Goal: Task Accomplishment & Management: Use online tool/utility

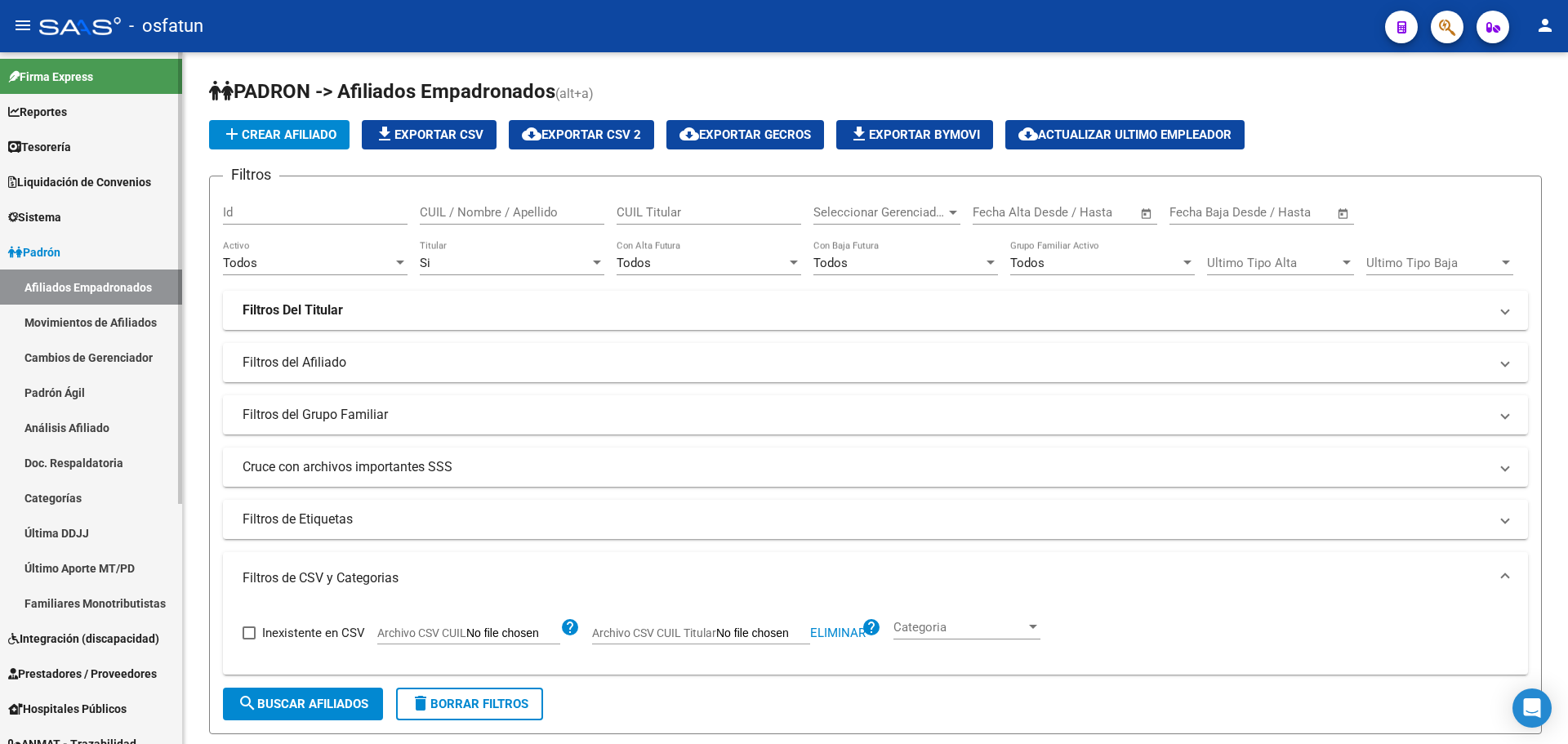
click at [88, 282] on link "Afiliados Empadronados" at bounding box center [91, 287] width 182 height 35
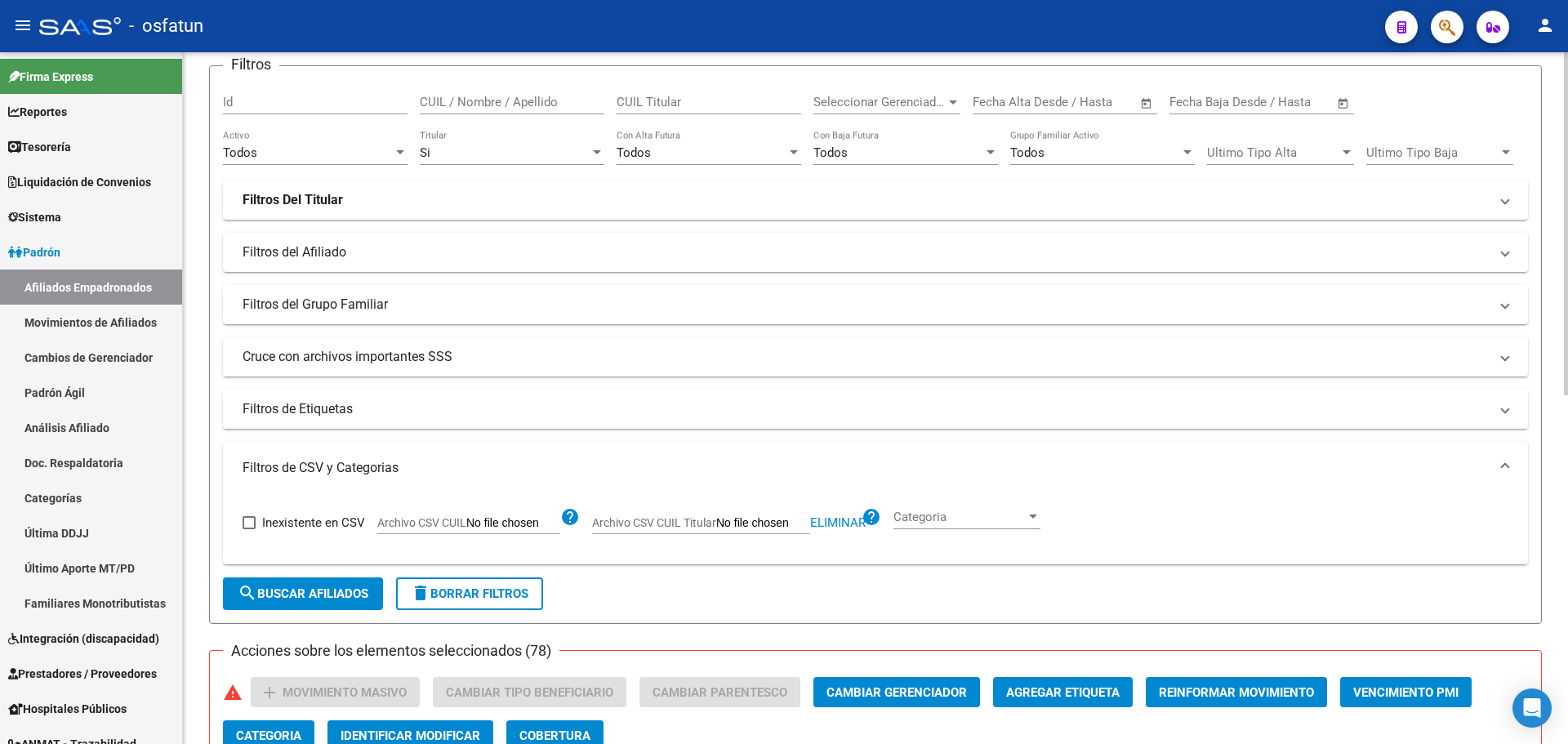
scroll to position [81, 0]
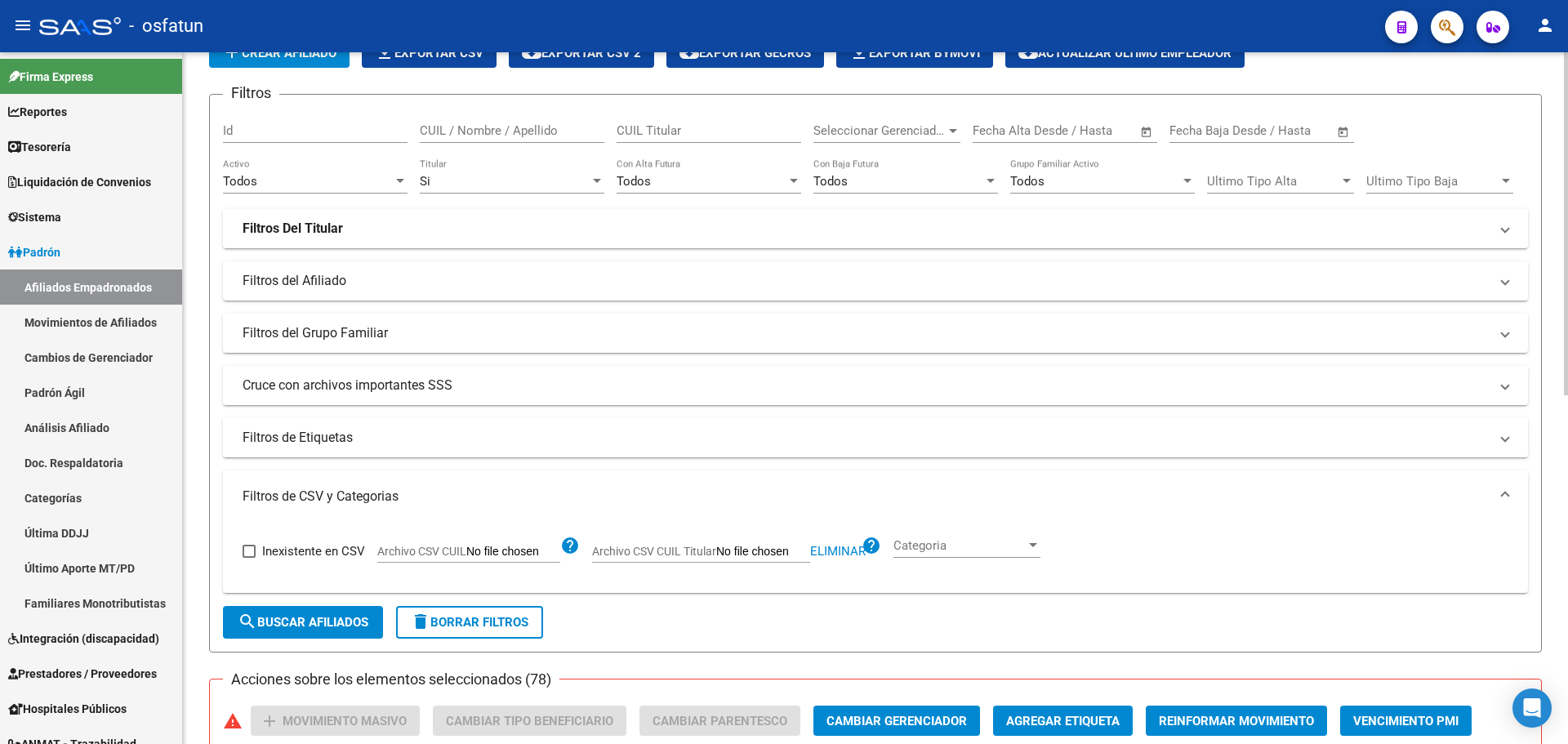
click at [518, 448] on mat-expansion-panel-header "Filtros de Etiquetas" at bounding box center [876, 438] width 1305 height 39
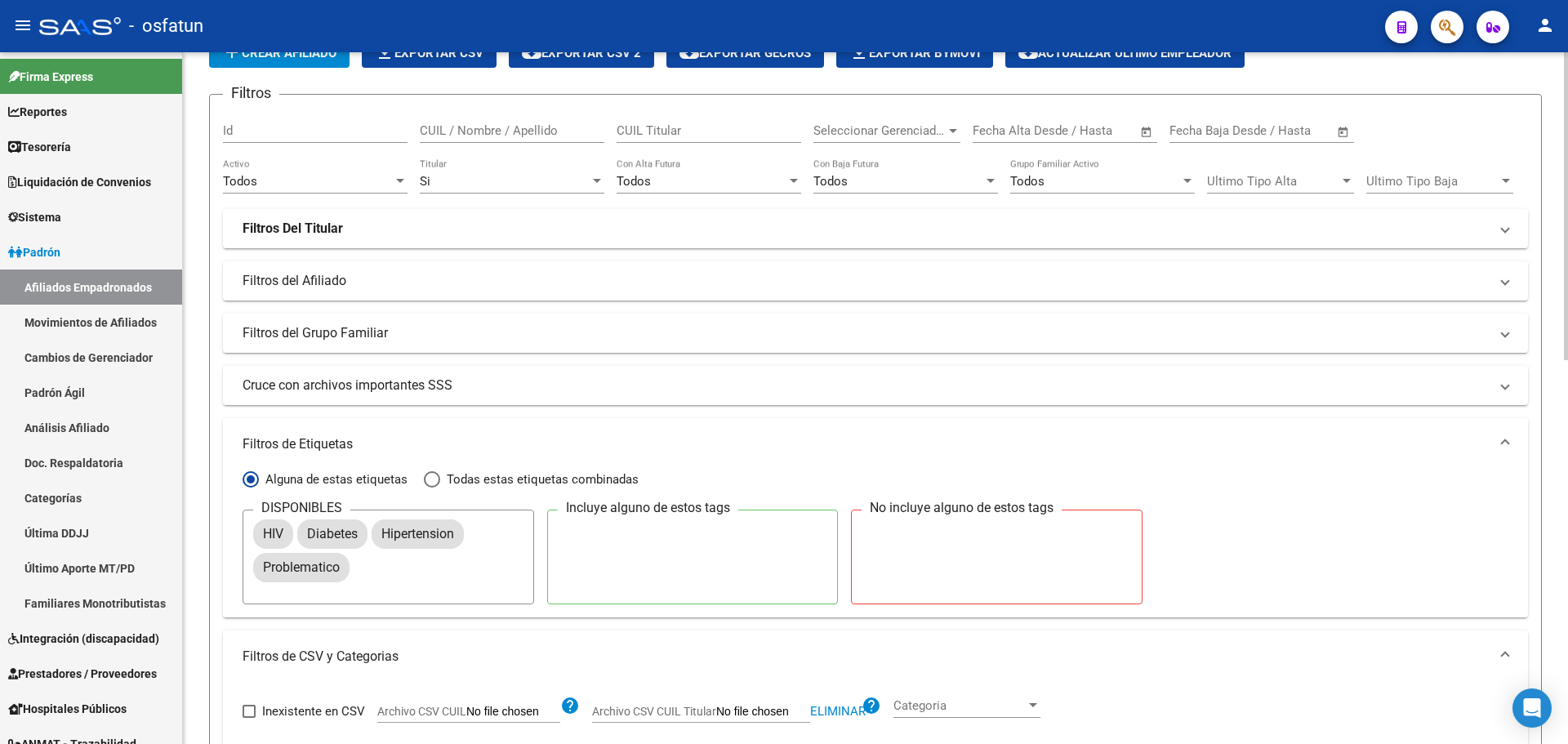
drag, startPoint x: 308, startPoint y: 440, endPoint x: 378, endPoint y: 440, distance: 70.0
click at [312, 440] on mat-panel-title "Filtros de Etiquetas" at bounding box center [865, 444] width 1246 height 18
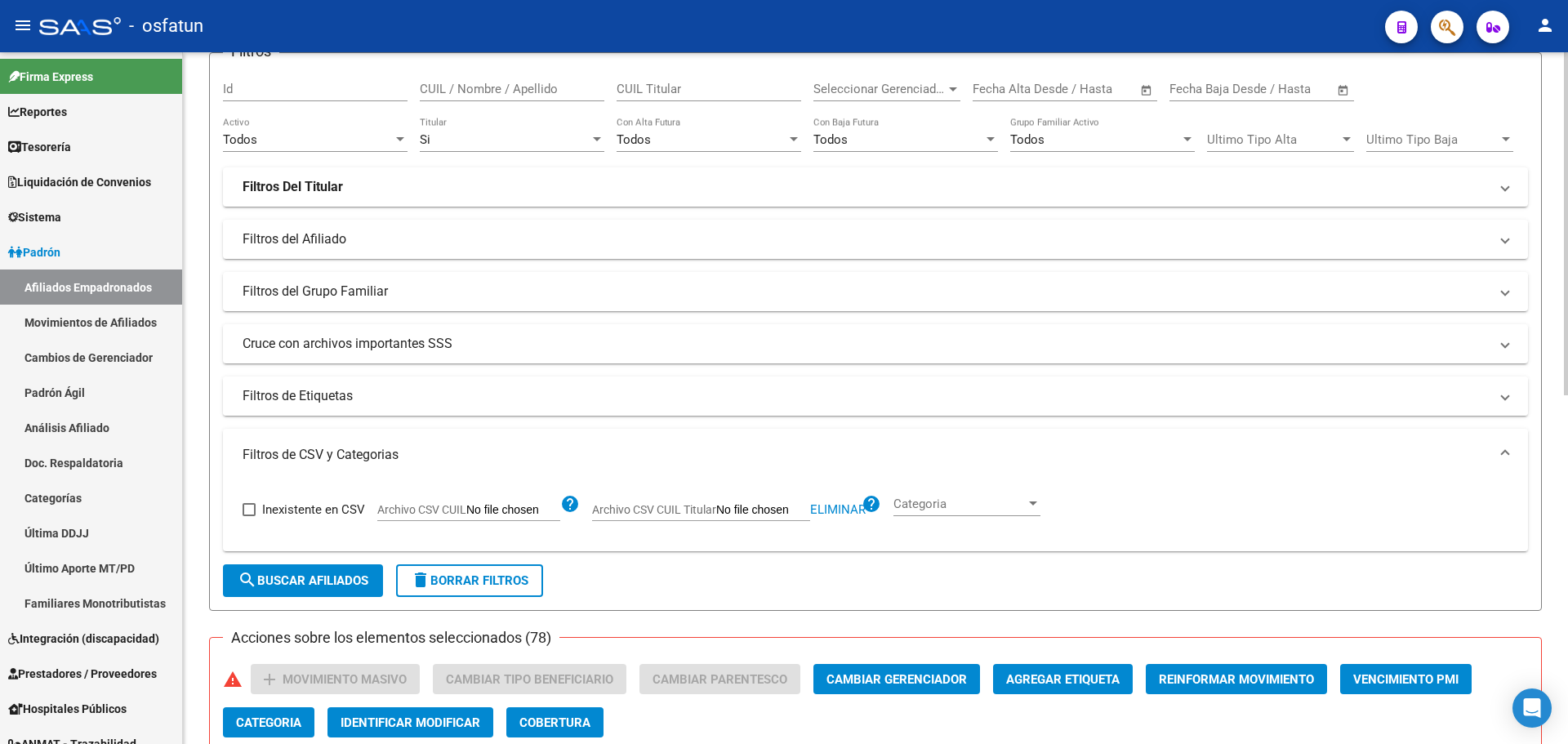
scroll to position [163, 0]
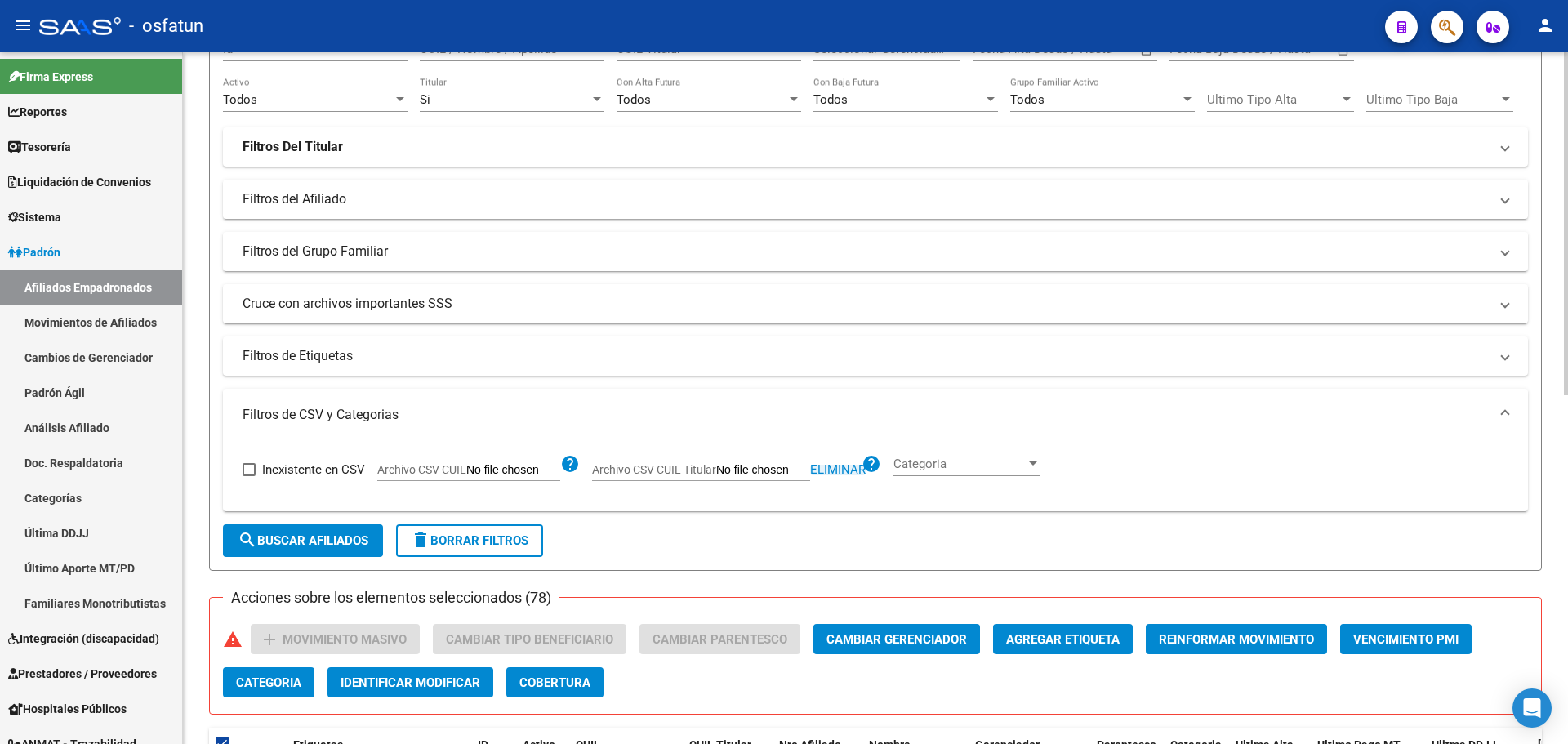
drag, startPoint x: 847, startPoint y: 471, endPoint x: 803, endPoint y: 472, distance: 44.0
click at [844, 471] on span "Eliminar" at bounding box center [838, 469] width 55 height 14
click at [770, 472] on input "Archivo CSV CUIL Titular" at bounding box center [763, 470] width 94 height 14
type input "C:\fakepath\filtro.csv"
click at [356, 540] on span "search Buscar Afiliados" at bounding box center [303, 540] width 130 height 14
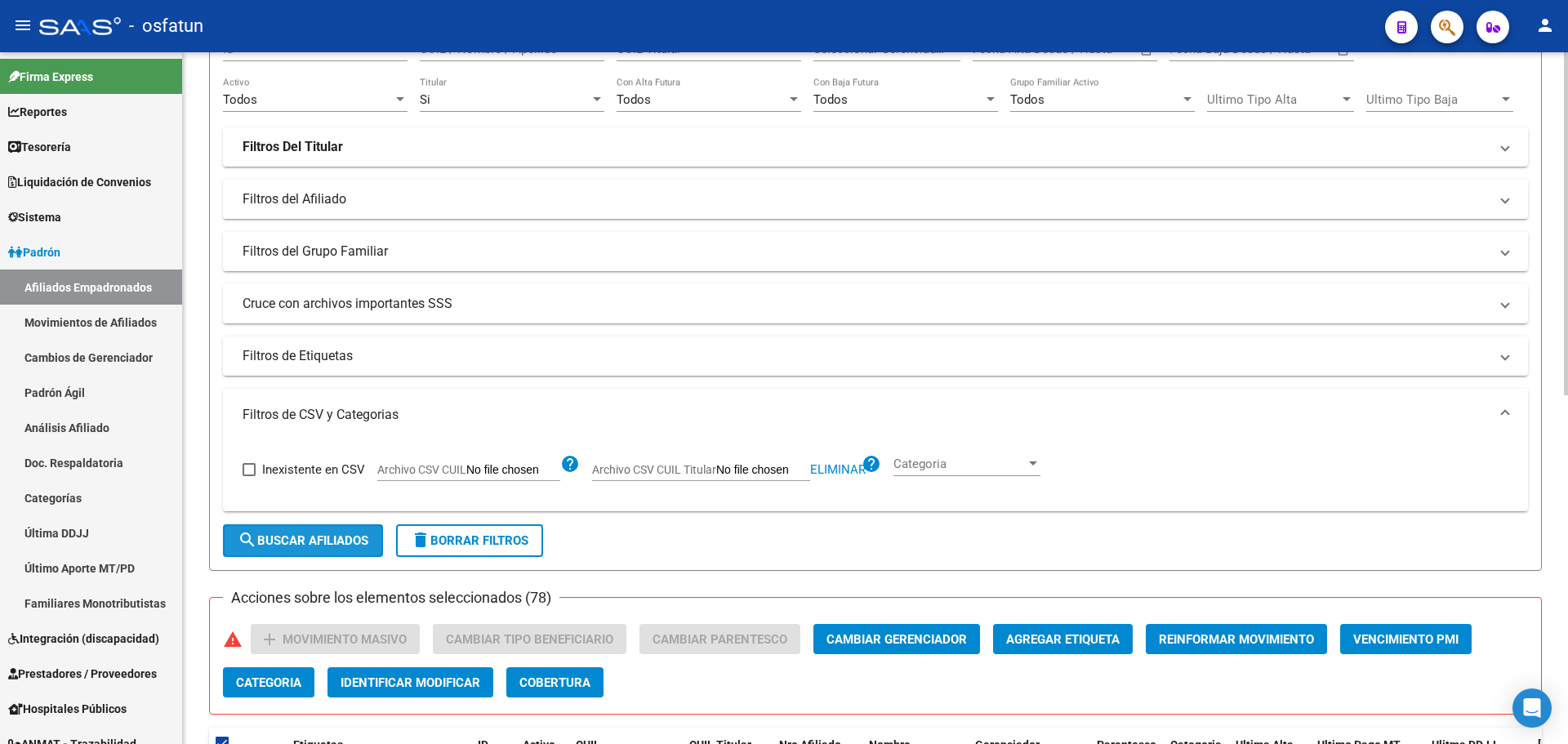
checkbox input "false"
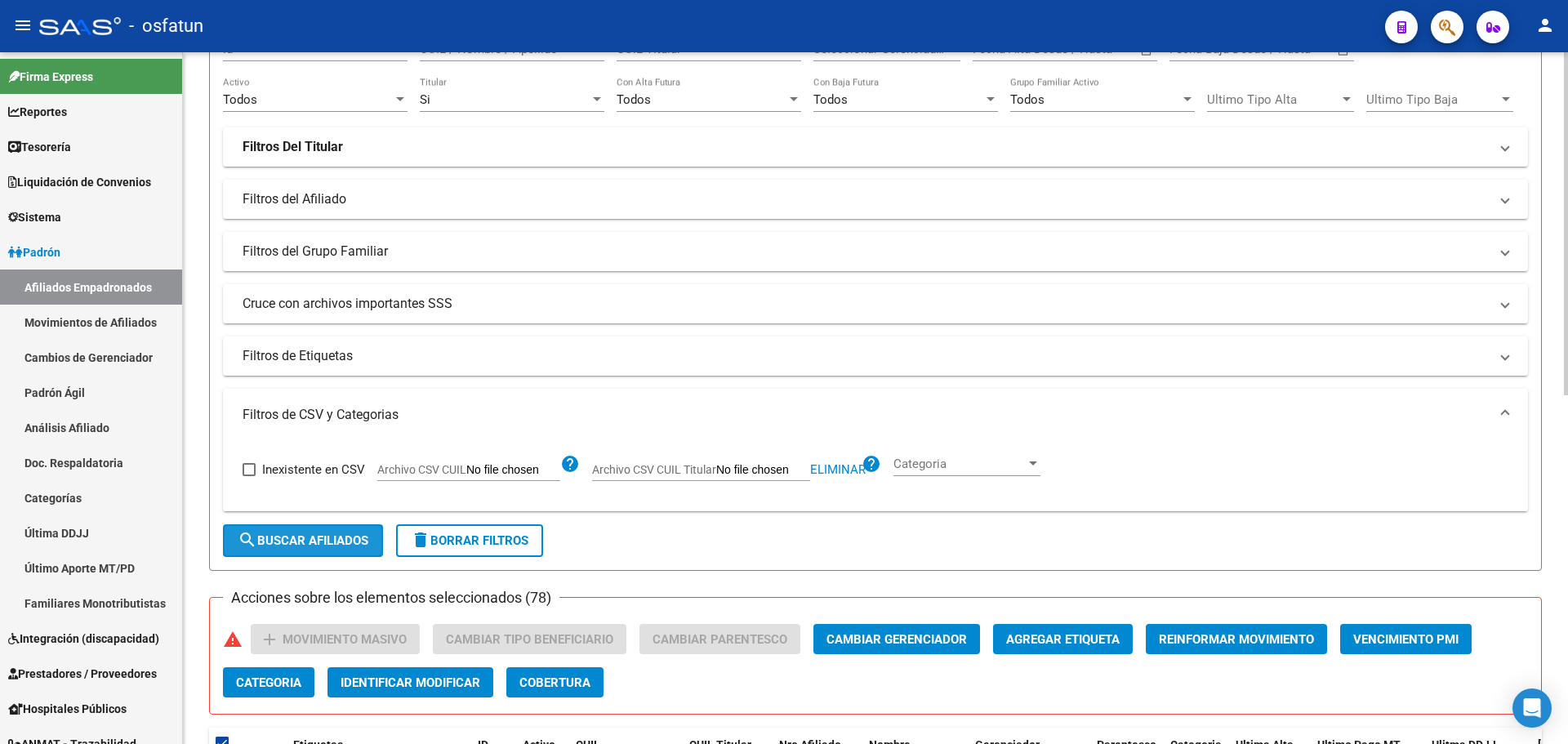
checkbox input "false"
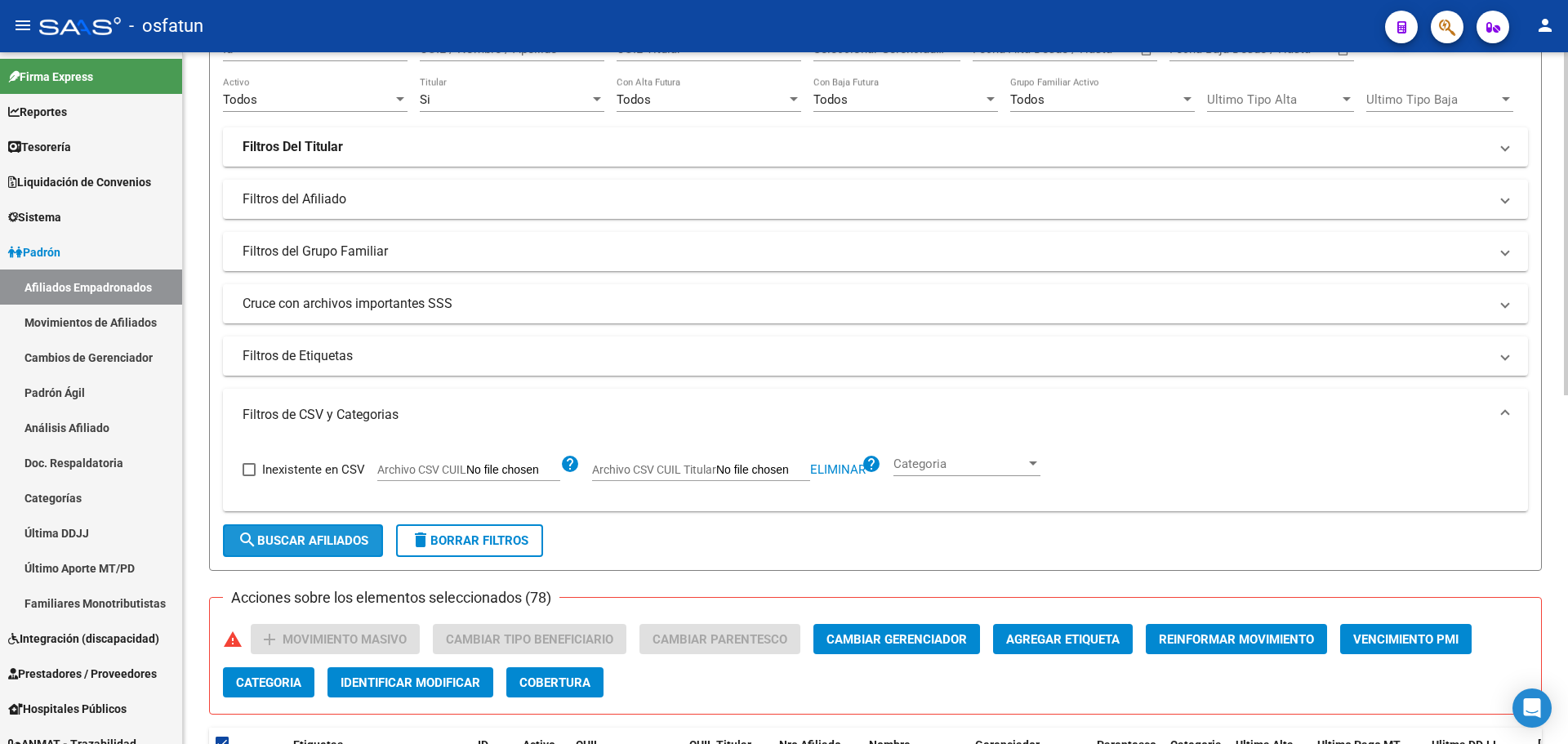
checkbox input "false"
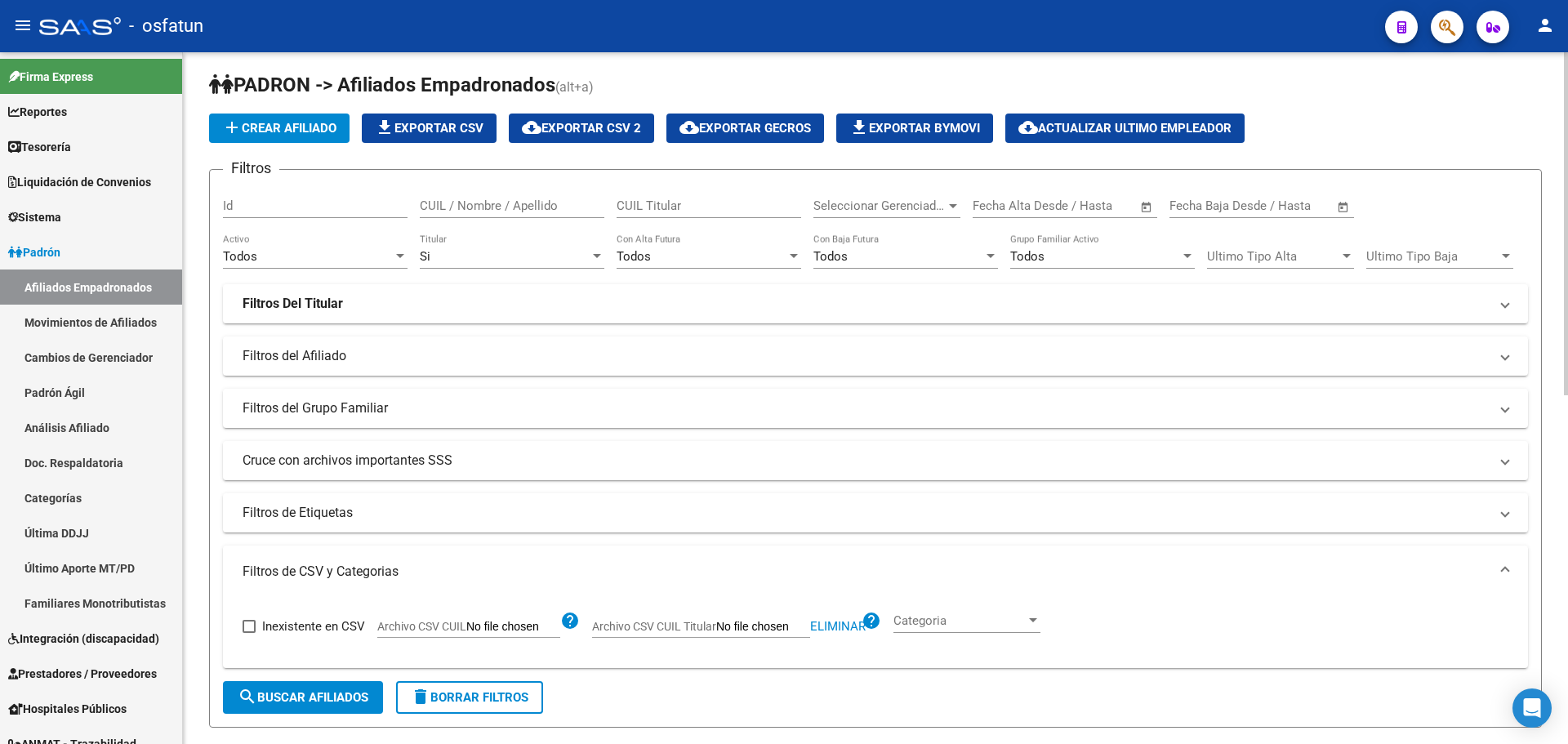
scroll to position [0, 0]
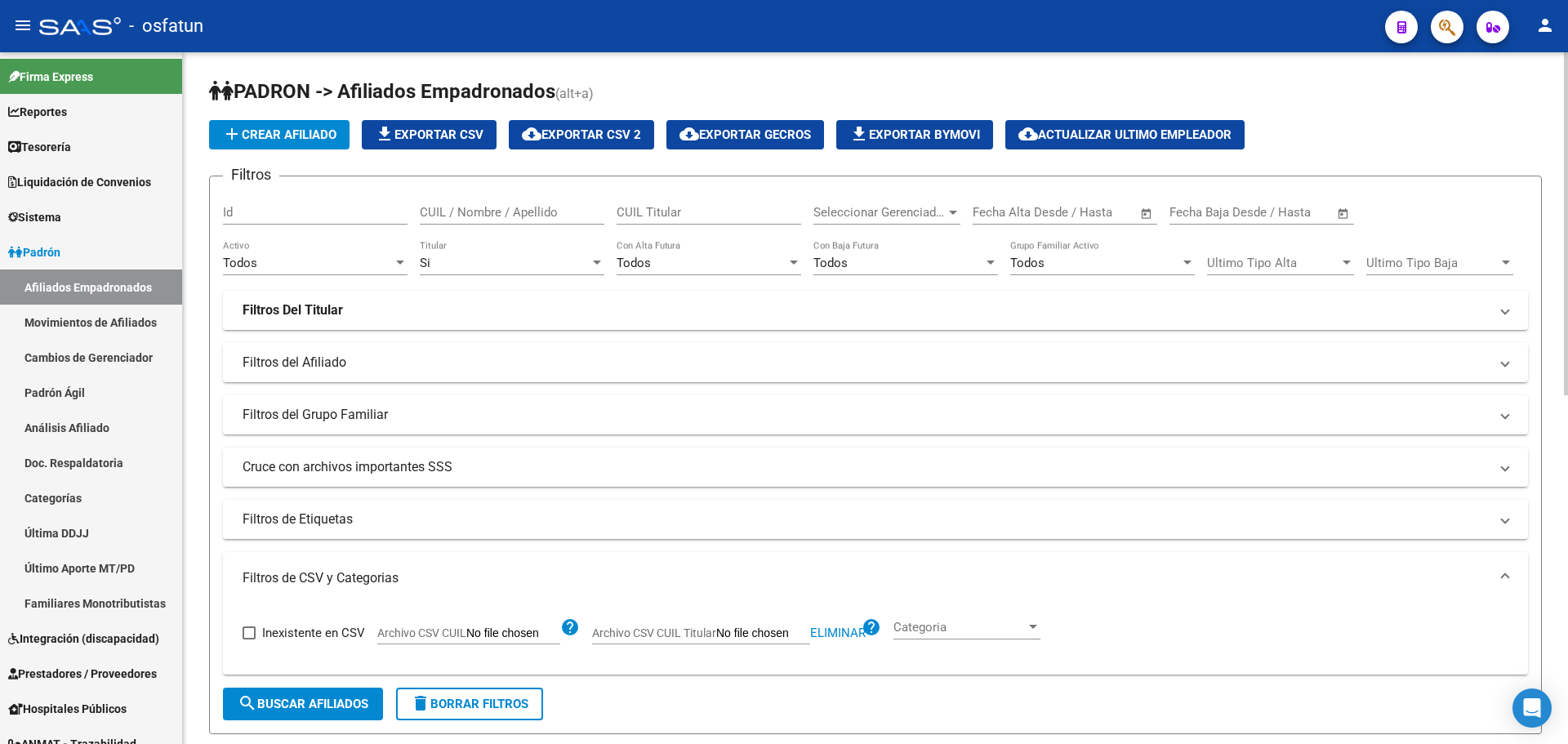
click at [591, 129] on span "cloud_download Exportar CSV 2" at bounding box center [581, 135] width 119 height 14
